Goal: Task Accomplishment & Management: Complete application form

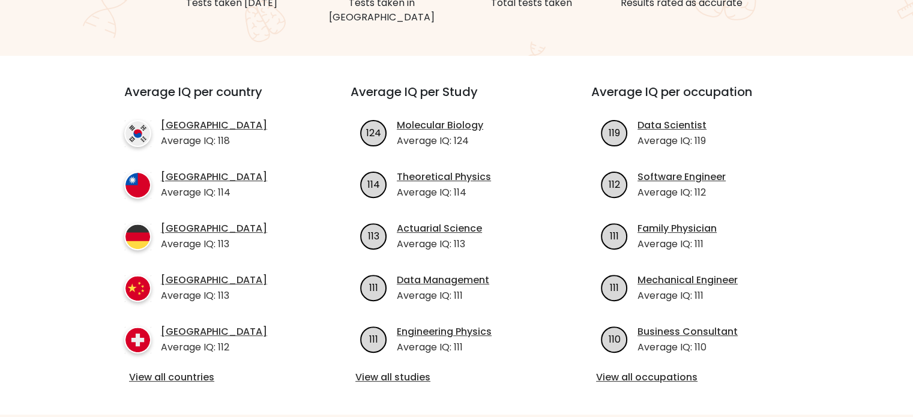
scroll to position [384, 0]
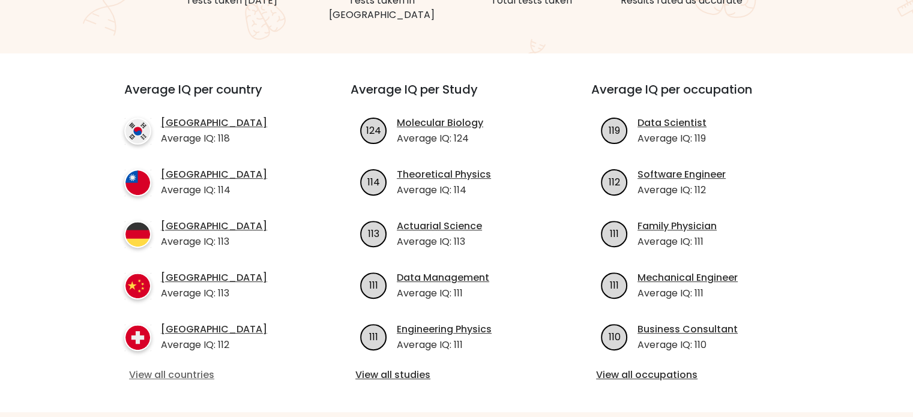
click at [165, 368] on link "View all countries" at bounding box center [216, 375] width 174 height 14
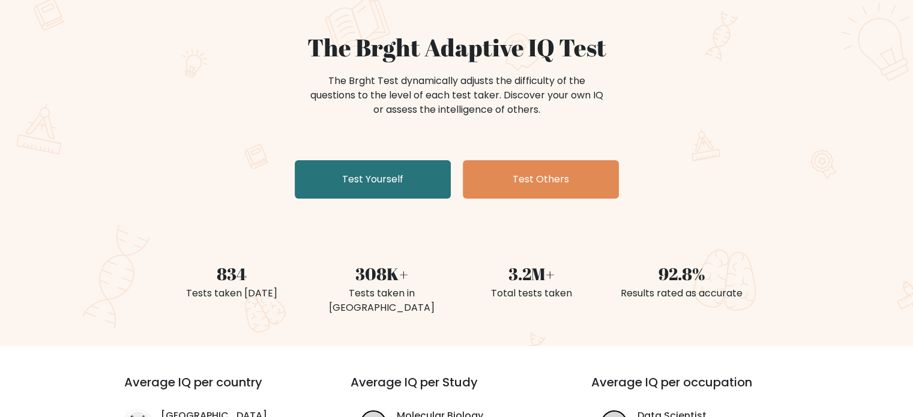
scroll to position [0, 0]
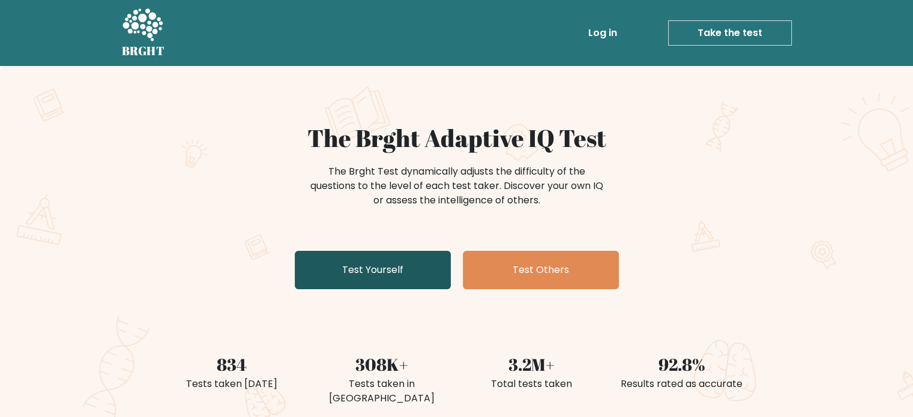
click at [406, 268] on link "Test Yourself" at bounding box center [373, 270] width 156 height 38
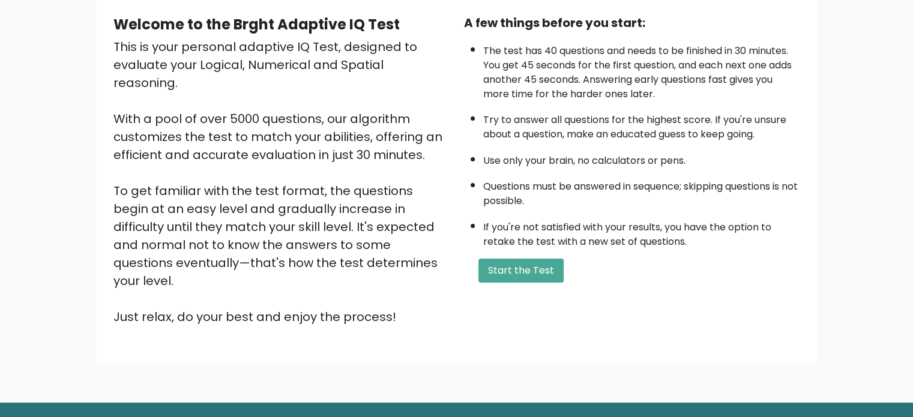
scroll to position [110, 0]
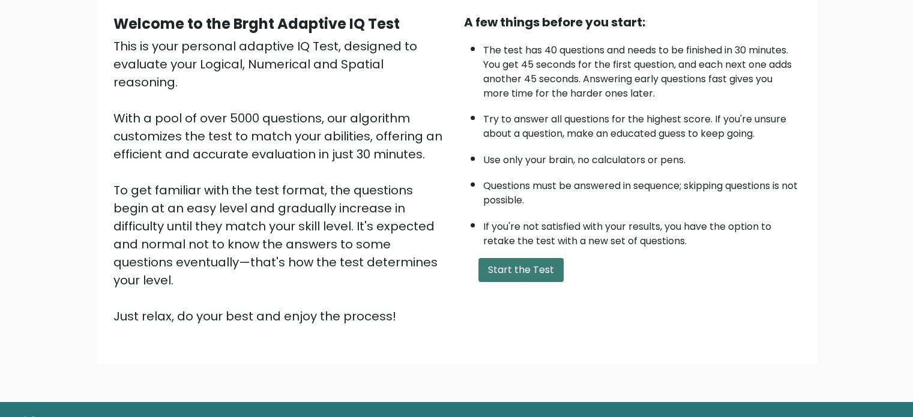
click at [522, 278] on button "Start the Test" at bounding box center [521, 270] width 85 height 24
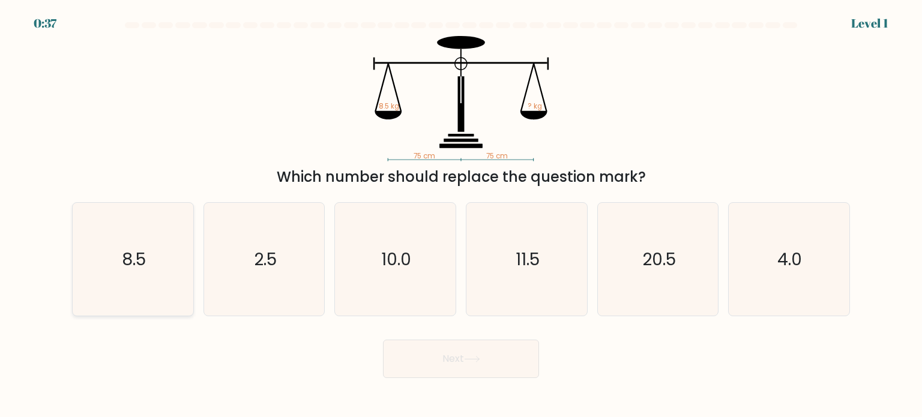
click at [111, 288] on icon "8.5" at bounding box center [132, 259] width 113 height 113
click at [461, 215] on input "a. 8.5" at bounding box center [461, 212] width 1 height 6
radio input "true"
click at [455, 359] on button "Next" at bounding box center [461, 359] width 156 height 38
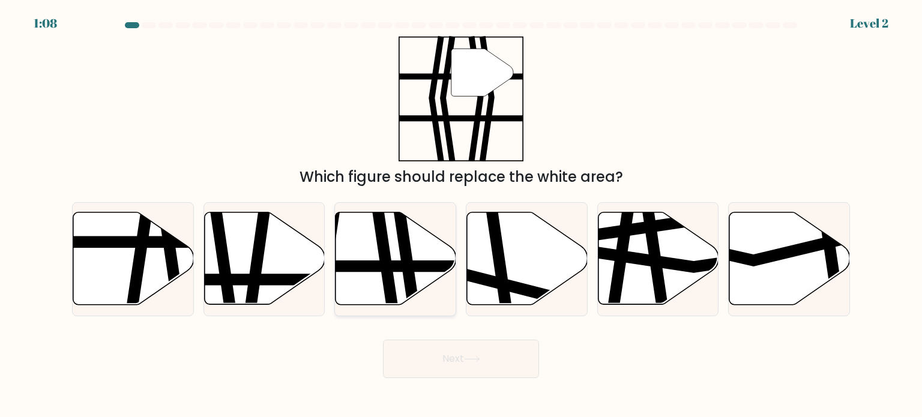
click at [402, 254] on icon at bounding box center [404, 310] width 17 height 243
click at [461, 215] on input "c." at bounding box center [461, 212] width 1 height 6
radio input "true"
click at [447, 348] on button "Next" at bounding box center [461, 359] width 156 height 38
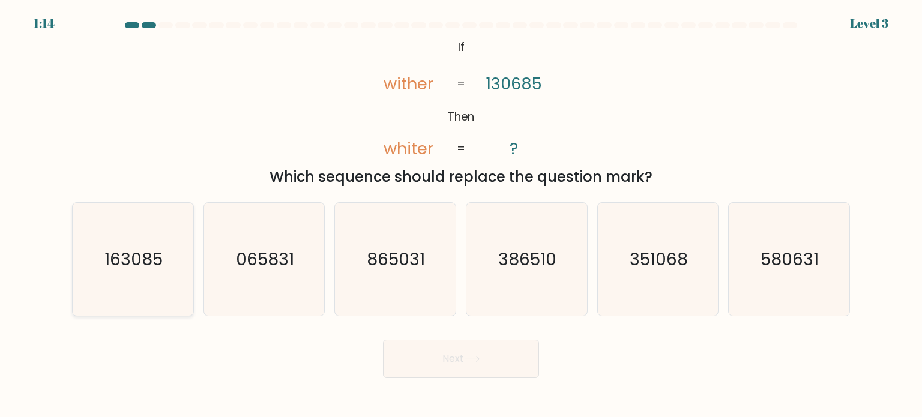
click at [142, 259] on text "163085" at bounding box center [134, 259] width 58 height 24
click at [461, 215] on input "a. 163085" at bounding box center [461, 212] width 1 height 6
radio input "true"
click at [441, 369] on button "Next" at bounding box center [461, 359] width 156 height 38
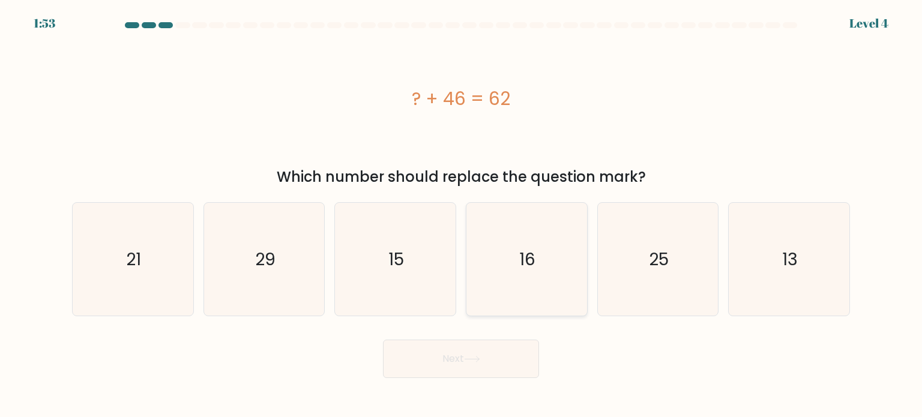
click at [557, 259] on icon "16" at bounding box center [526, 259] width 113 height 113
click at [462, 215] on input "d. 16" at bounding box center [461, 212] width 1 height 6
radio input "true"
click at [519, 353] on button "Next" at bounding box center [461, 359] width 156 height 38
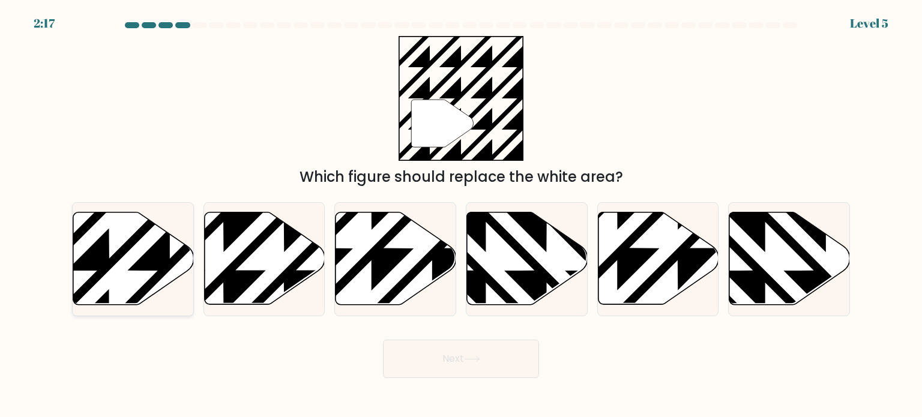
click at [115, 269] on icon at bounding box center [133, 259] width 121 height 92
click at [461, 215] on input "a." at bounding box center [461, 212] width 1 height 6
radio input "true"
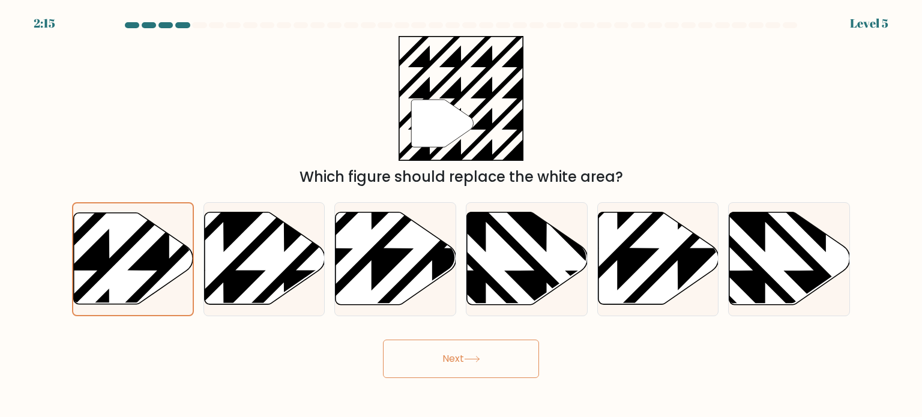
click at [417, 364] on button "Next" at bounding box center [461, 359] width 156 height 38
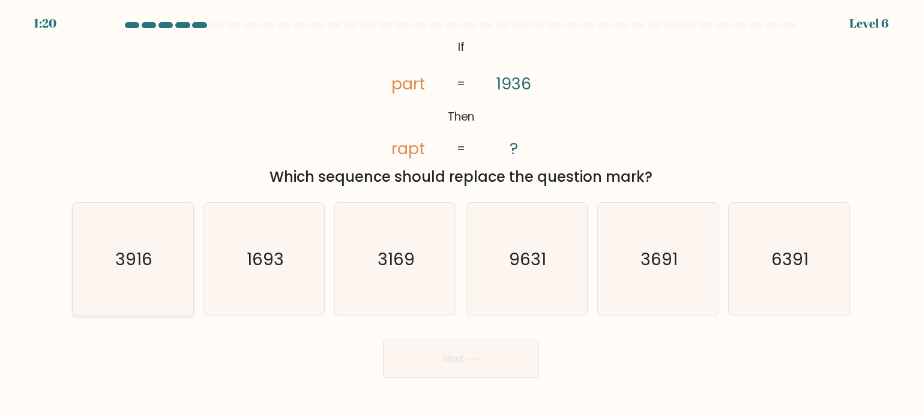
click at [151, 259] on text "3916" at bounding box center [133, 259] width 37 height 24
click at [461, 215] on input "a. 3916" at bounding box center [461, 212] width 1 height 6
radio input "true"
click at [468, 375] on button "Next" at bounding box center [461, 359] width 156 height 38
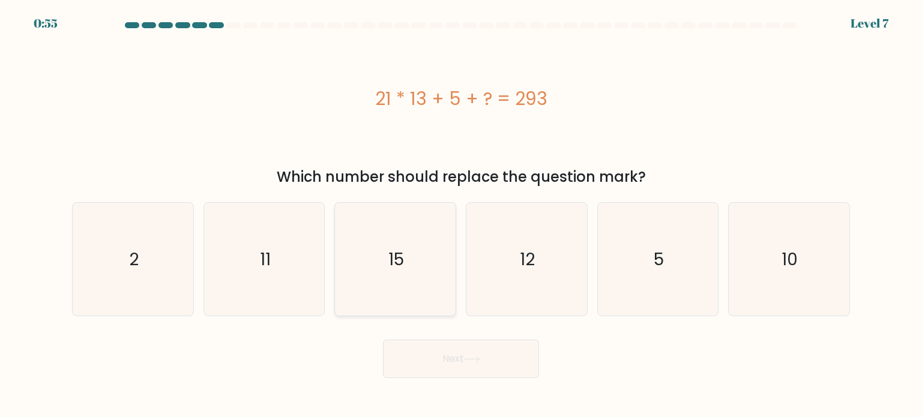
click at [412, 260] on icon "15" at bounding box center [395, 259] width 113 height 113
click at [461, 215] on input "c. 15" at bounding box center [461, 212] width 1 height 6
radio input "true"
click at [456, 356] on button "Next" at bounding box center [461, 359] width 156 height 38
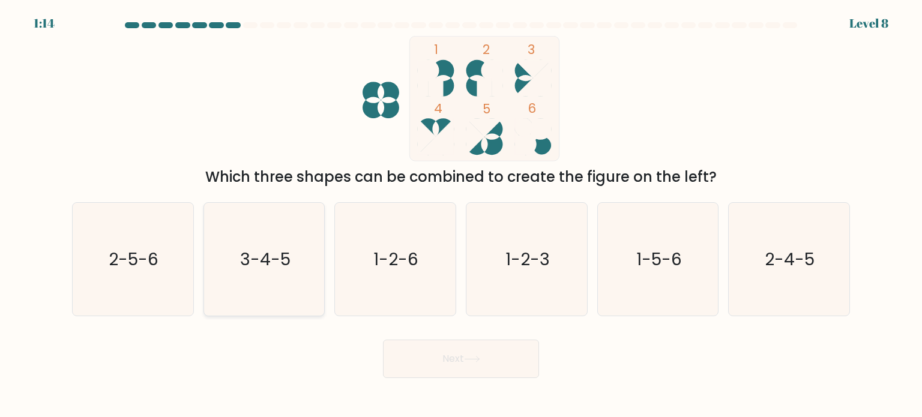
click at [255, 256] on text "3-4-5" at bounding box center [265, 259] width 50 height 24
click at [461, 215] on input "b. 3-4-5" at bounding box center [461, 212] width 1 height 6
radio input "true"
click at [453, 367] on button "Next" at bounding box center [461, 359] width 156 height 38
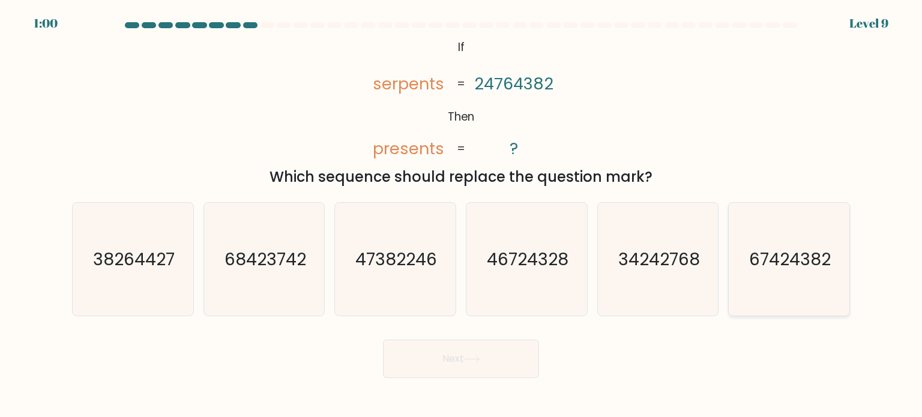
click at [800, 277] on icon "67424382" at bounding box center [788, 259] width 113 height 113
click at [462, 215] on input "f. 67424382" at bounding box center [461, 212] width 1 height 6
radio input "true"
click at [436, 355] on button "Next" at bounding box center [461, 359] width 156 height 38
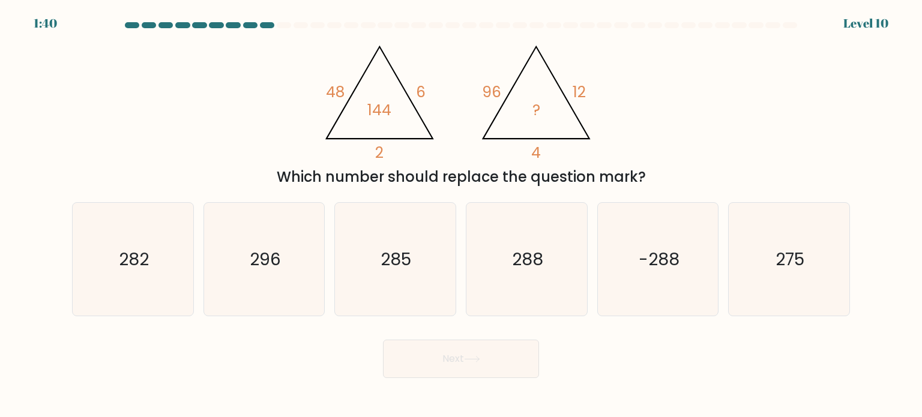
click at [252, 23] on div at bounding box center [250, 25] width 14 height 6
click at [531, 225] on icon "288" at bounding box center [526, 259] width 113 height 113
click at [462, 215] on input "d. 288" at bounding box center [461, 212] width 1 height 6
radio input "true"
click at [485, 377] on button "Next" at bounding box center [461, 359] width 156 height 38
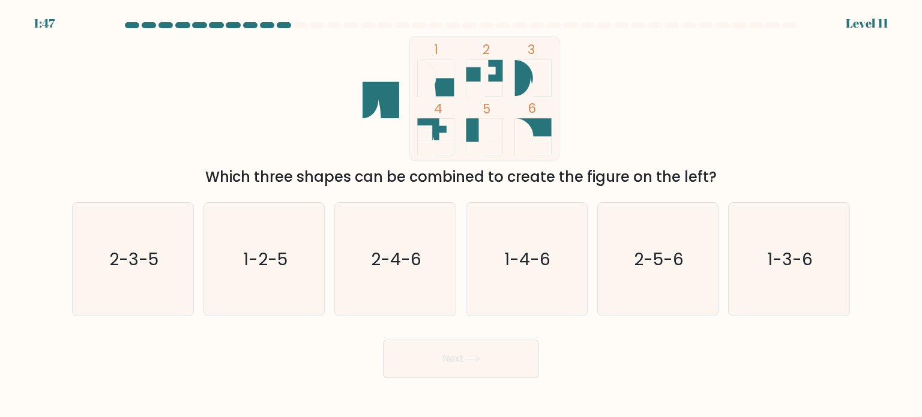
click at [465, 366] on button "Next" at bounding box center [461, 359] width 156 height 38
click at [246, 91] on div "1 2 3 4 5 6 Which three shapes can be combined to create the figure on the left?" at bounding box center [461, 112] width 793 height 152
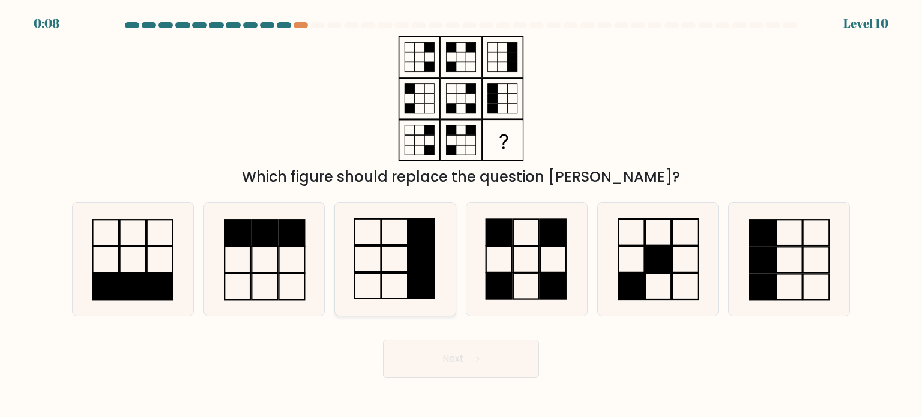
click at [408, 250] on rect at bounding box center [395, 259] width 26 height 26
click at [461, 215] on input "c." at bounding box center [461, 212] width 1 height 6
radio input "true"
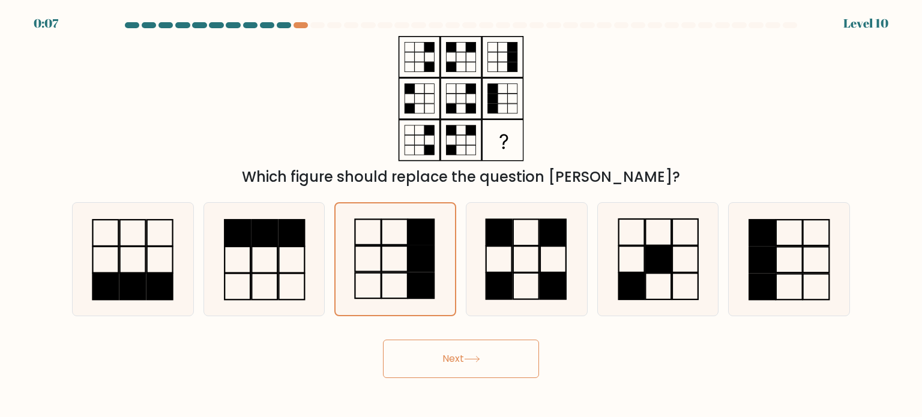
click at [436, 355] on button "Next" at bounding box center [461, 359] width 156 height 38
